Goal: Find specific page/section: Find specific page/section

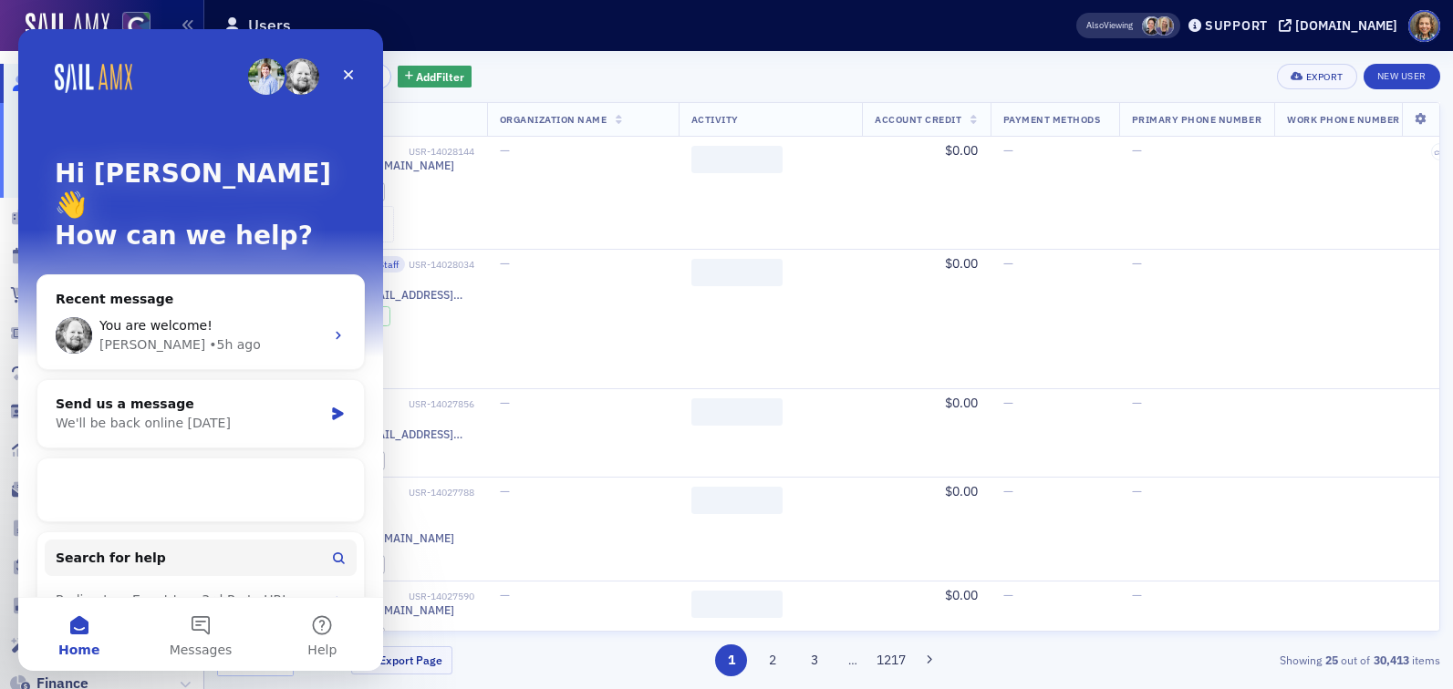
click at [600, 40] on div "Users" at bounding box center [620, 25] width 795 height 35
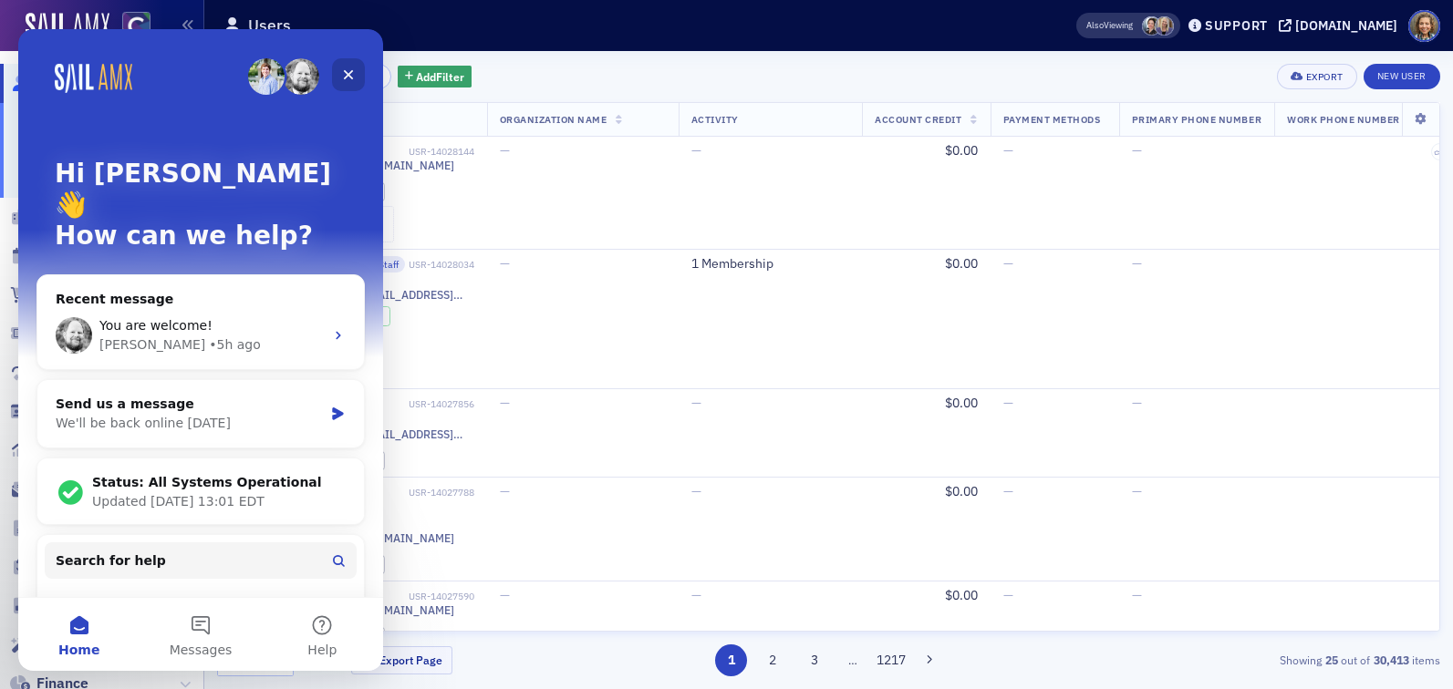
click at [348, 72] on icon "Close" at bounding box center [348, 74] width 15 height 15
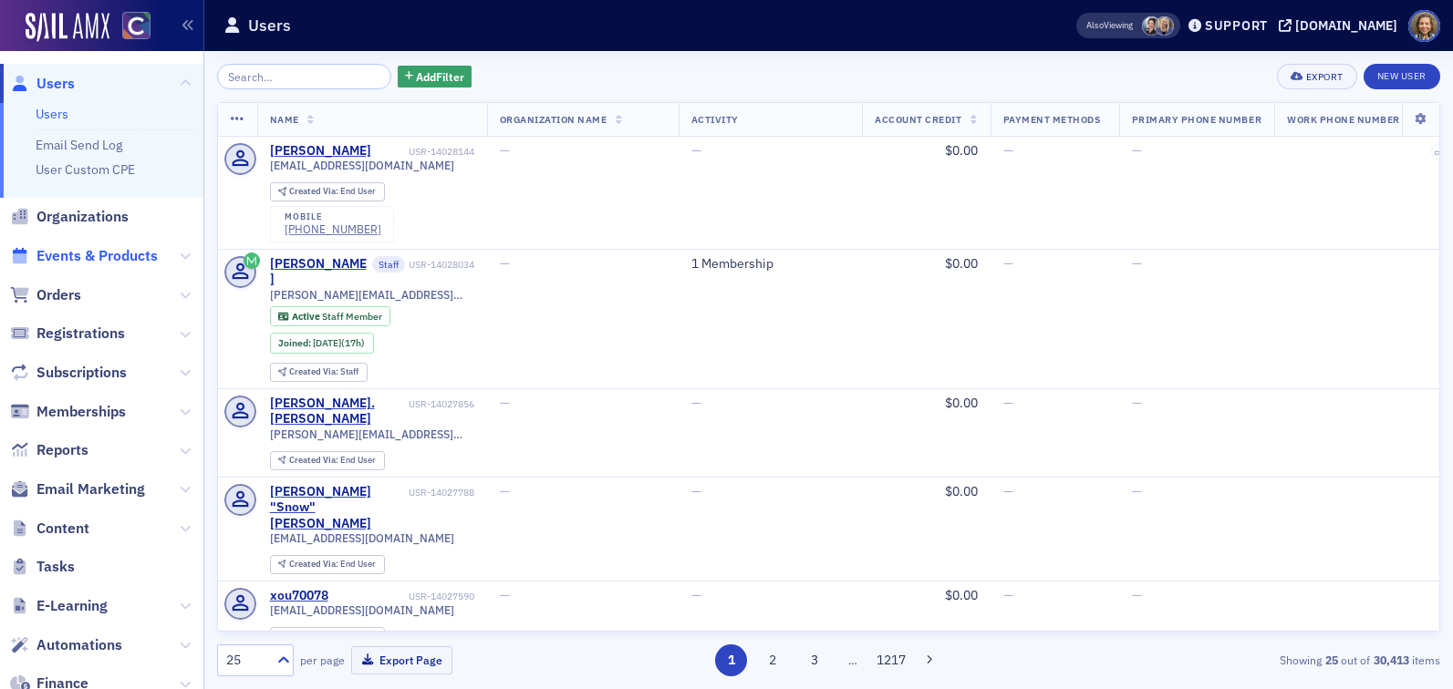
click at [76, 253] on span "Events & Products" at bounding box center [96, 256] width 121 height 20
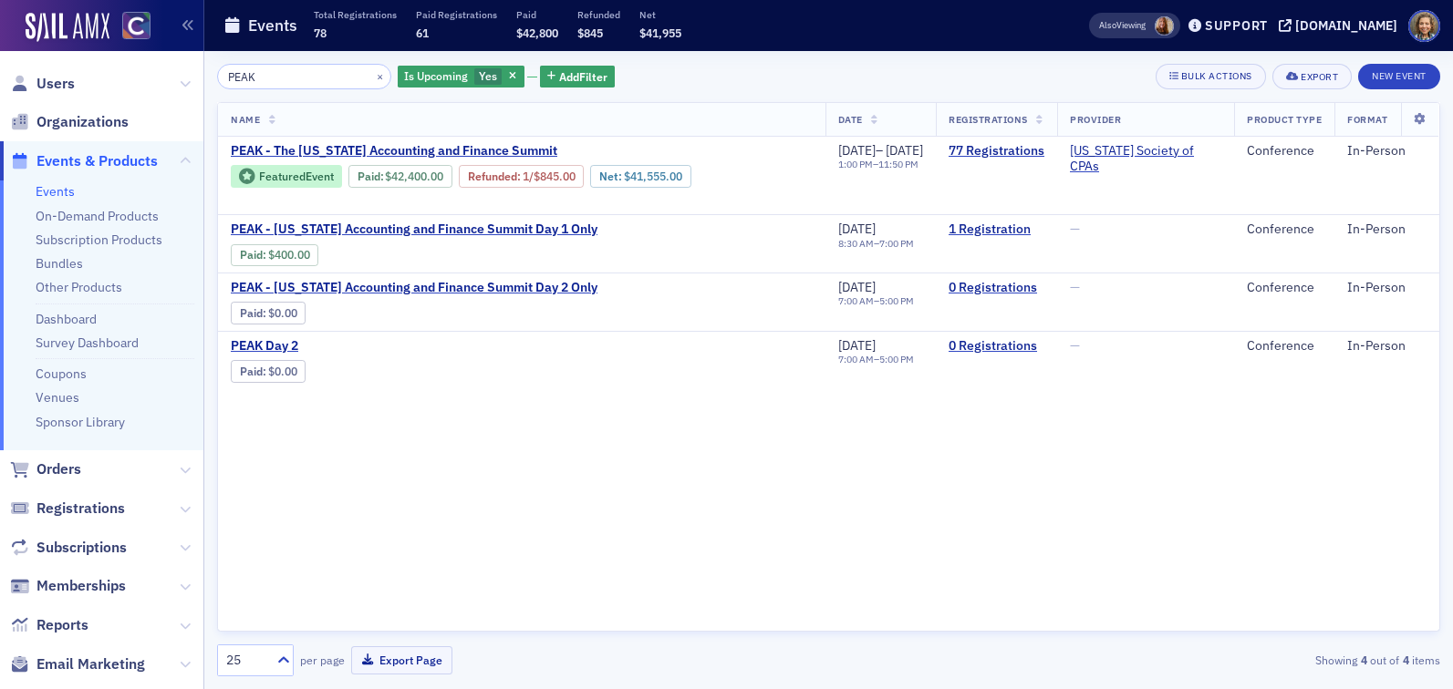
type input "PEAK"
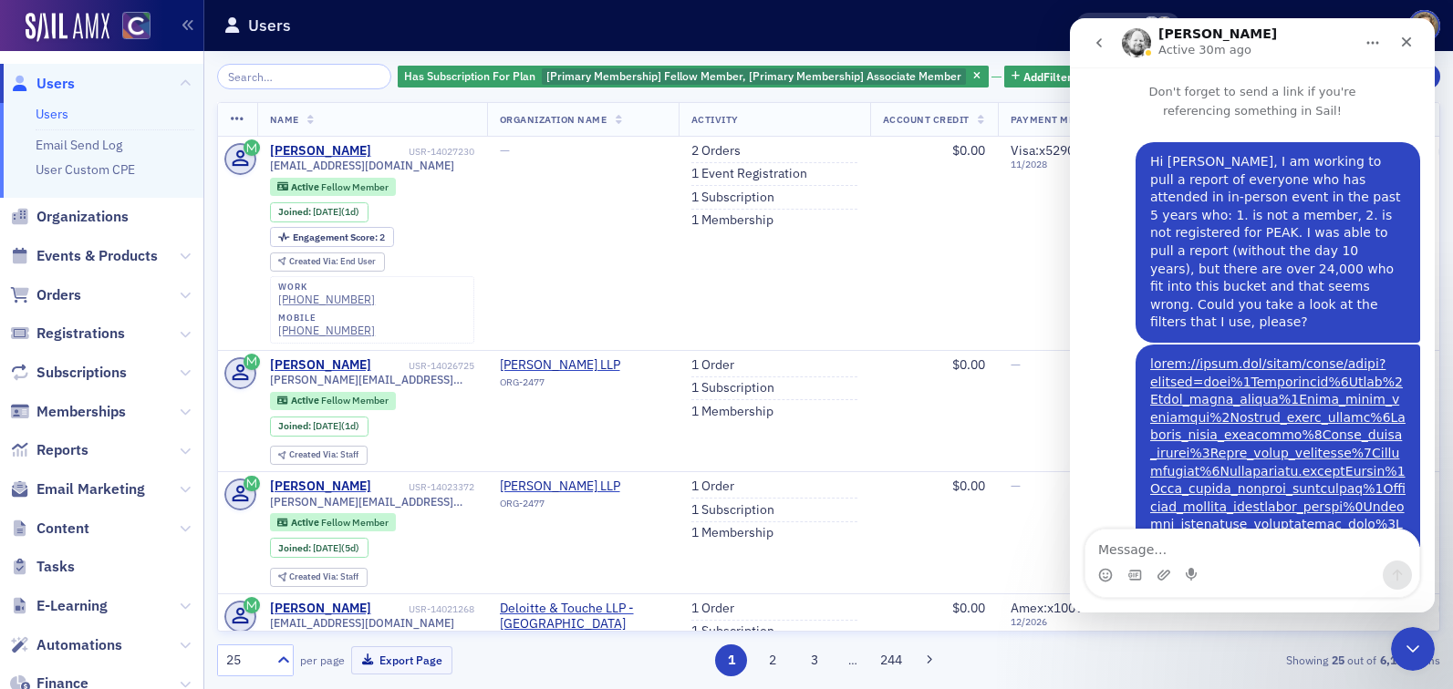
scroll to position [4861, 0]
